Goal: Navigation & Orientation: Find specific page/section

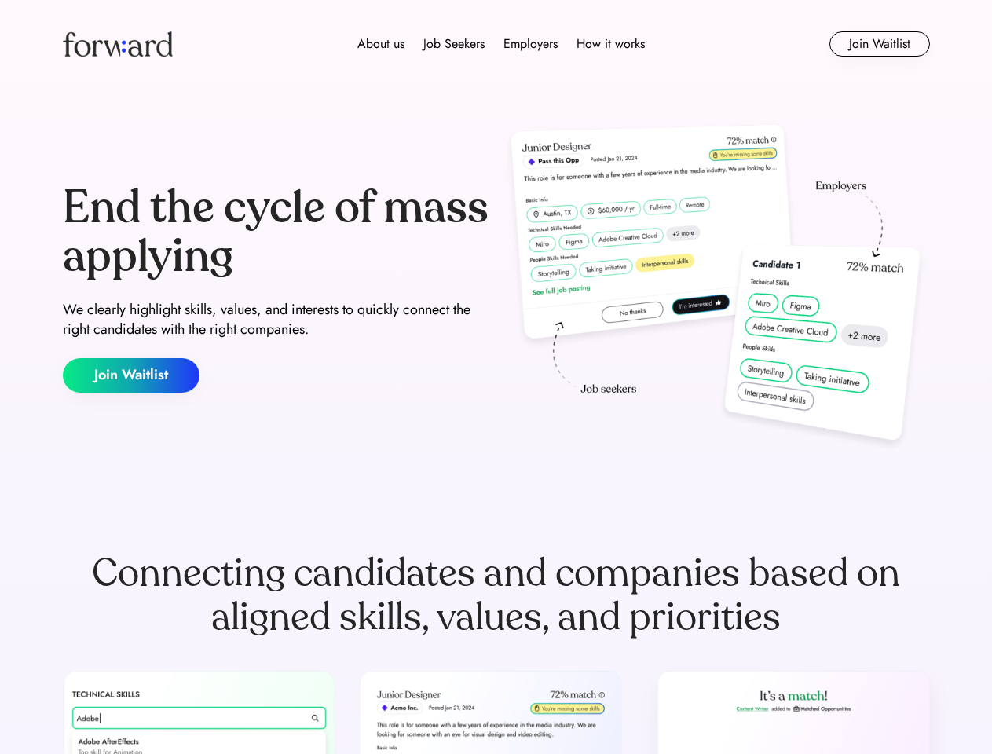
click at [496, 377] on div "End the cycle of mass applying We clearly highlight skills, values, and interes…" at bounding box center [496, 288] width 867 height 338
click at [496, 44] on div "About us Job Seekers Employers How it works" at bounding box center [501, 44] width 619 height 19
click at [118, 44] on img at bounding box center [118, 43] width 110 height 25
click at [501, 44] on div "About us Job Seekers Employers How it works" at bounding box center [501, 44] width 619 height 19
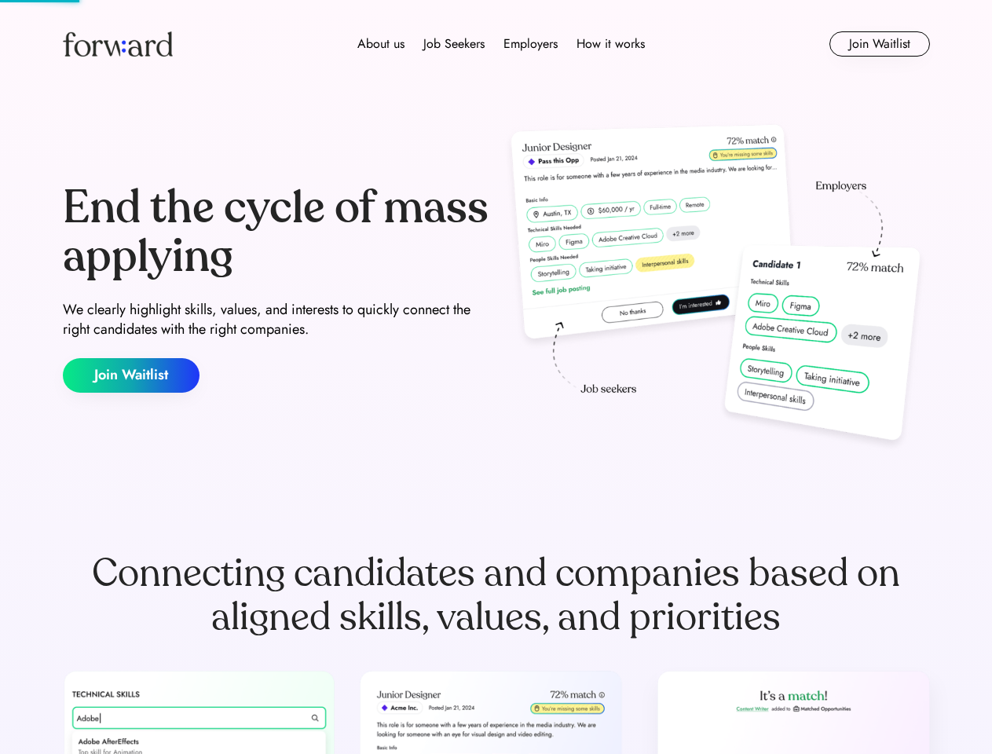
click at [381, 44] on div "About us" at bounding box center [380, 44] width 47 height 19
click at [454, 44] on div "Job Seekers" at bounding box center [453, 44] width 61 height 19
click at [530, 44] on div "Employers" at bounding box center [530, 44] width 54 height 19
